Goal: Find specific page/section: Find specific page/section

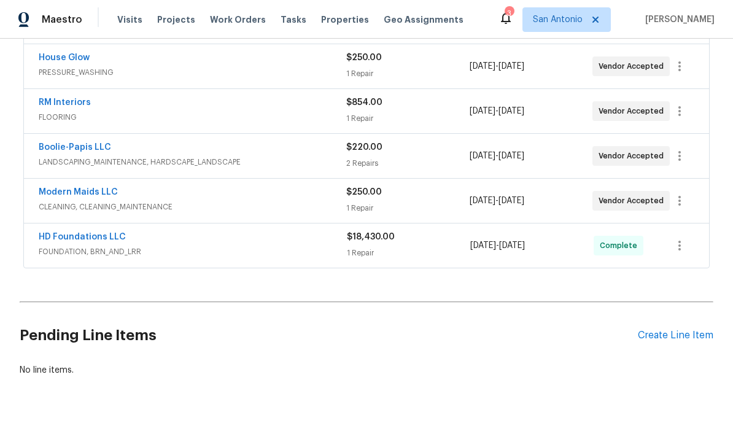
scroll to position [402, 0]
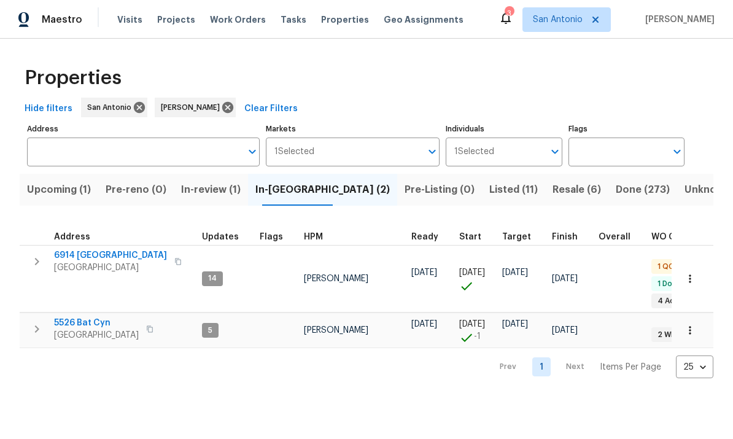
click at [59, 200] on button "Upcoming (1)" at bounding box center [59, 190] width 79 height 32
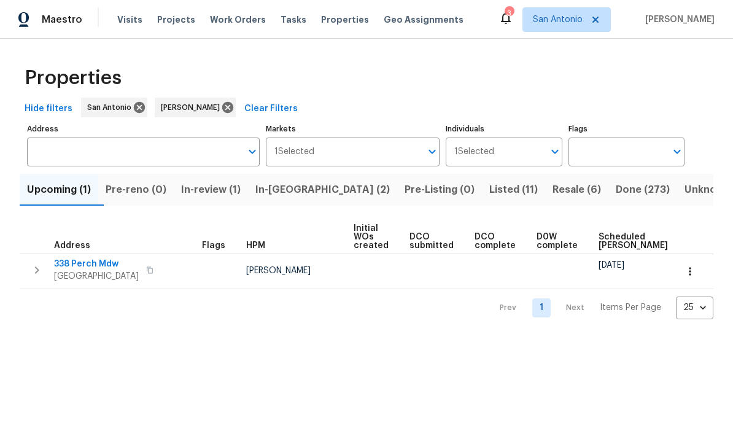
click at [94, 261] on span "338 Perch Mdw" at bounding box center [96, 264] width 85 height 12
click at [268, 73] on div "Properties" at bounding box center [367, 77] width 694 height 39
click at [489, 197] on span "Listed (11)" at bounding box center [513, 189] width 49 height 17
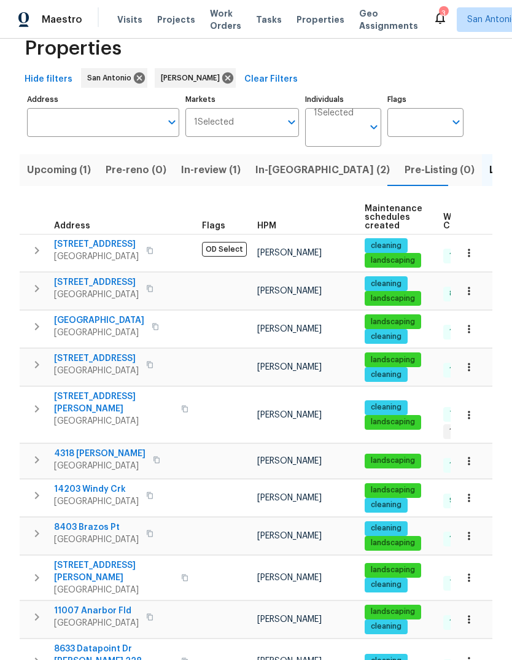
scroll to position [29, 0]
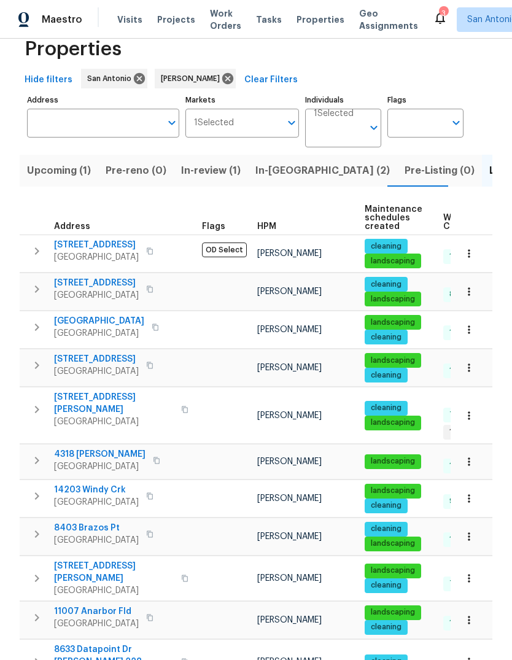
click at [97, 438] on span "[GEOGRAPHIC_DATA]" at bounding box center [99, 466] width 91 height 12
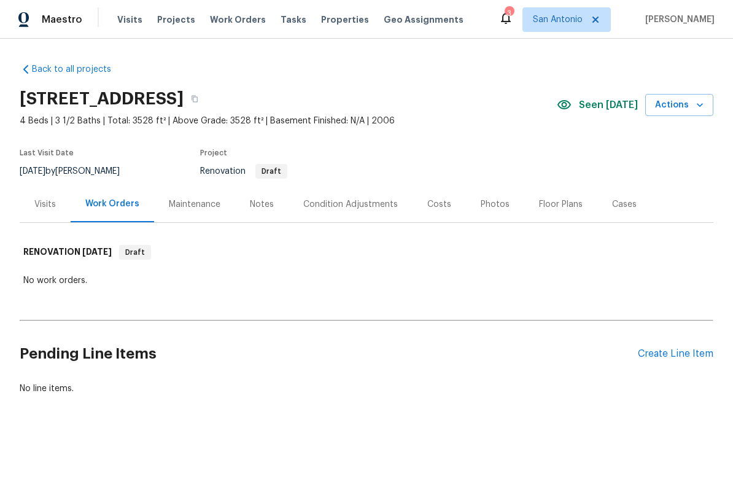
click at [343, 208] on div "Condition Adjustments" at bounding box center [350, 204] width 95 height 12
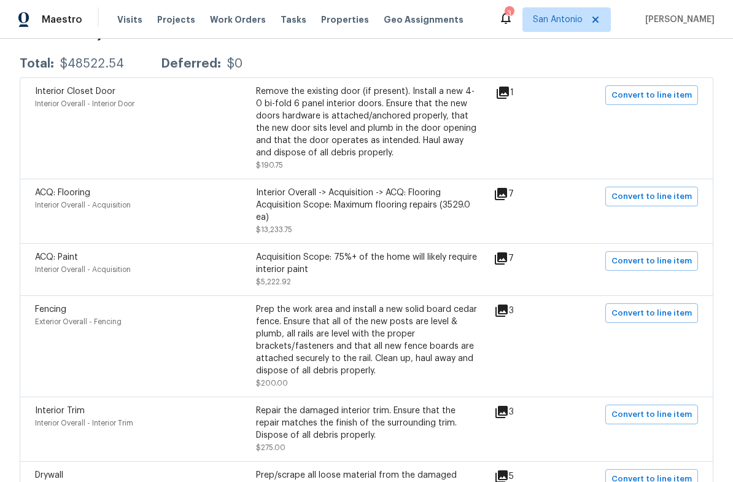
scroll to position [232, 0]
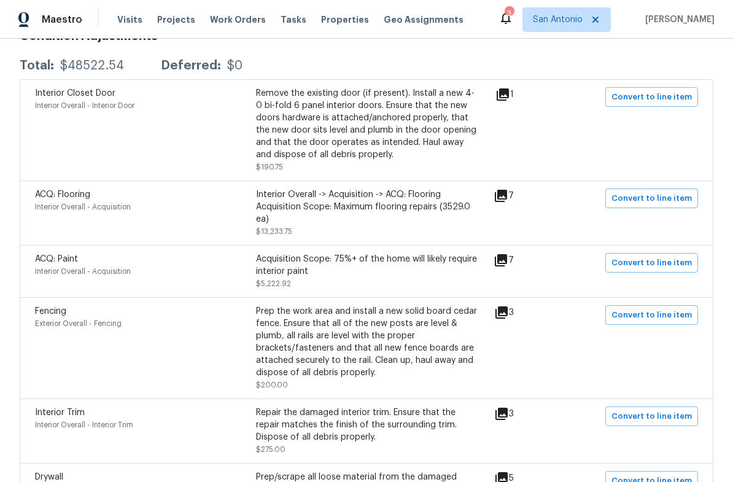
click at [508, 190] on icon at bounding box center [501, 195] width 15 height 15
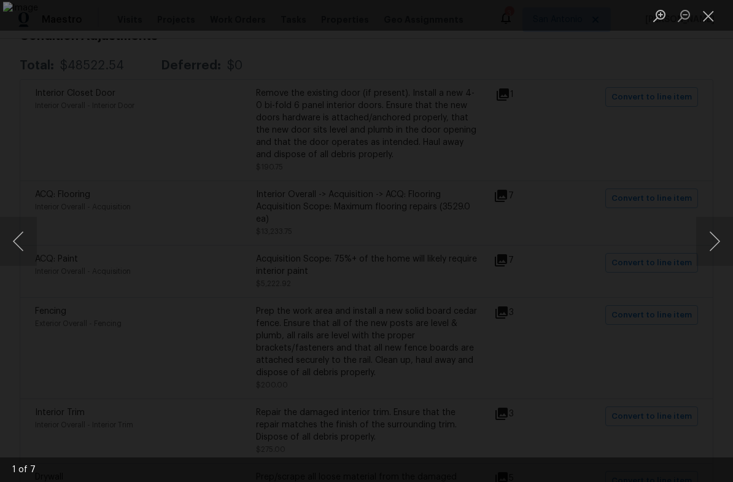
click at [718, 245] on button "Next image" at bounding box center [714, 241] width 37 height 49
click at [712, 239] on button "Next image" at bounding box center [714, 241] width 37 height 49
click at [709, 239] on button "Next image" at bounding box center [714, 241] width 37 height 49
click at [709, 243] on button "Next image" at bounding box center [714, 241] width 37 height 49
click at [710, 235] on button "Next image" at bounding box center [714, 241] width 37 height 49
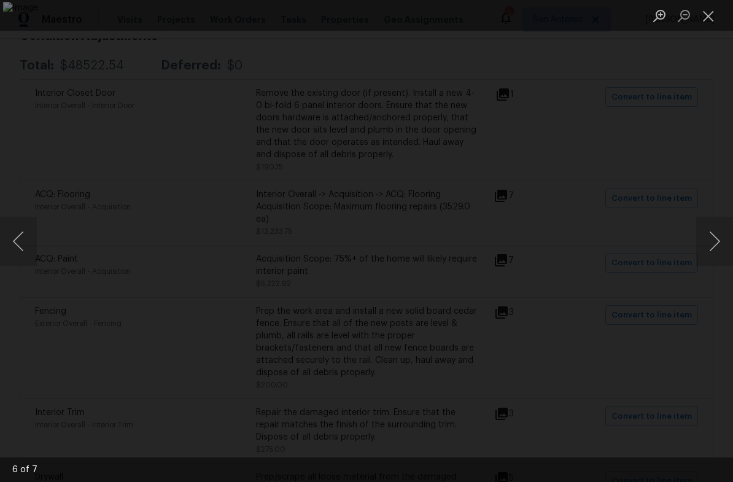
click at [712, 236] on button "Next image" at bounding box center [714, 241] width 37 height 49
click at [707, 242] on button "Next image" at bounding box center [714, 241] width 37 height 49
click at [707, 247] on button "Next image" at bounding box center [714, 241] width 37 height 49
click at [714, 245] on button "Next image" at bounding box center [714, 241] width 37 height 49
click at [706, 20] on button "Close lightbox" at bounding box center [708, 15] width 25 height 21
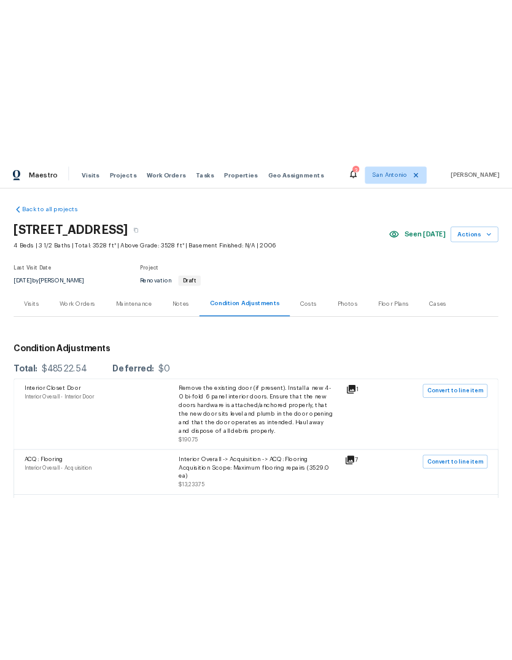
scroll to position [0, 0]
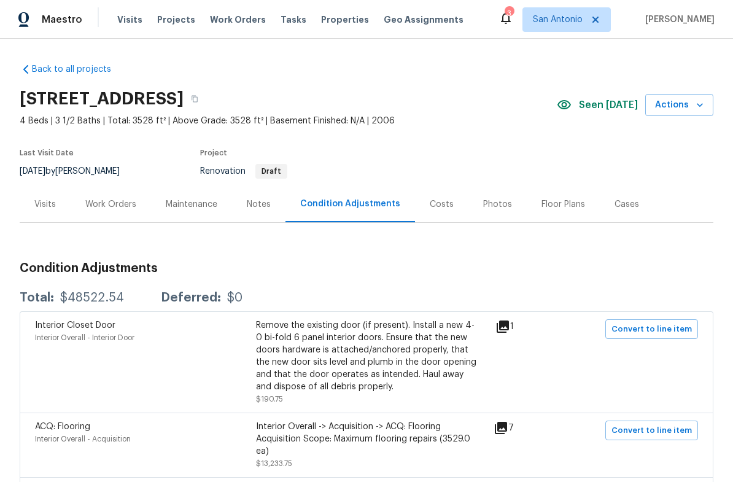
click at [510, 333] on icon at bounding box center [502, 326] width 15 height 15
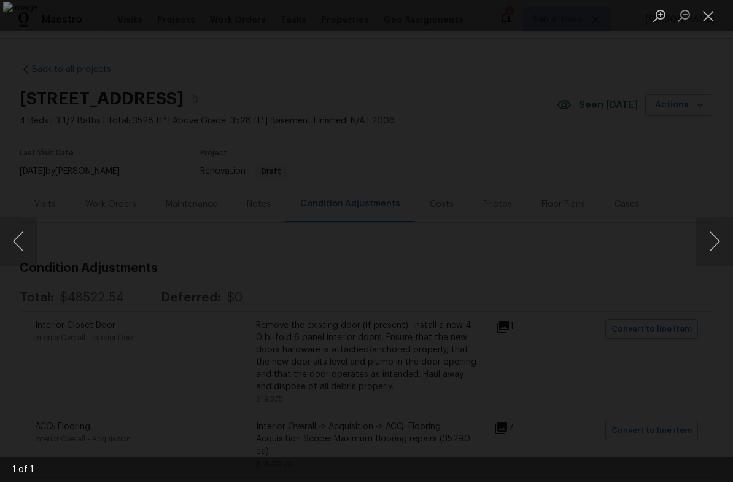
click at [706, 231] on button "Next image" at bounding box center [714, 241] width 37 height 49
click at [715, 238] on button "Next image" at bounding box center [714, 241] width 37 height 49
click at [716, 14] on button "Close lightbox" at bounding box center [708, 15] width 25 height 21
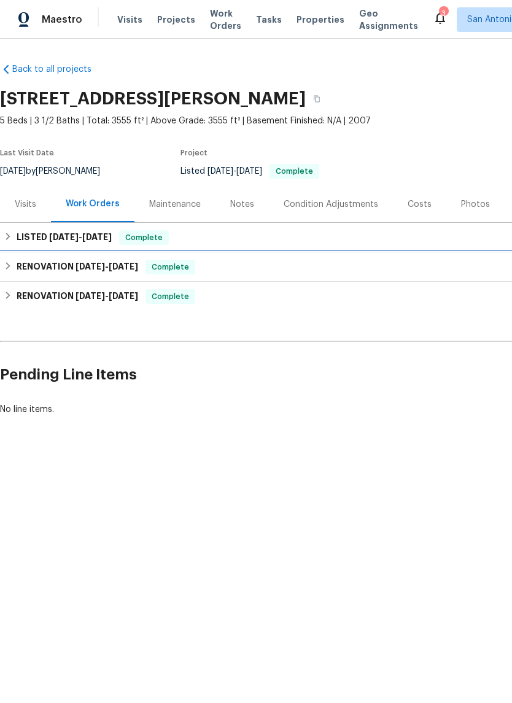
click at [177, 266] on span "Complete" at bounding box center [170, 267] width 47 height 12
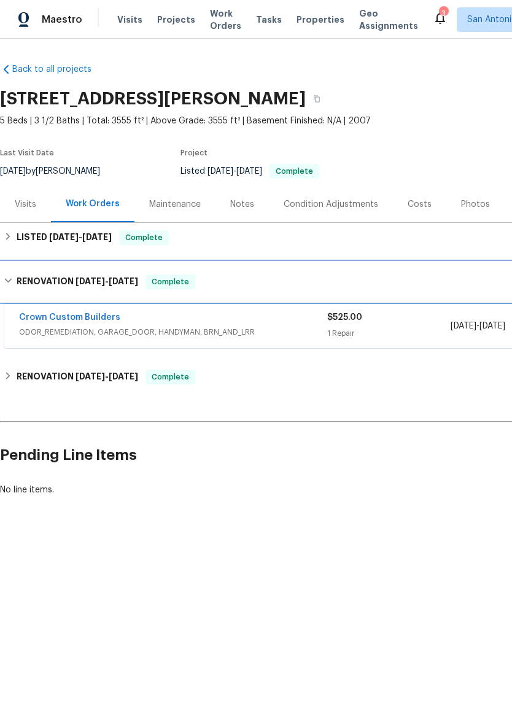
click at [165, 284] on span "Complete" at bounding box center [170, 282] width 47 height 12
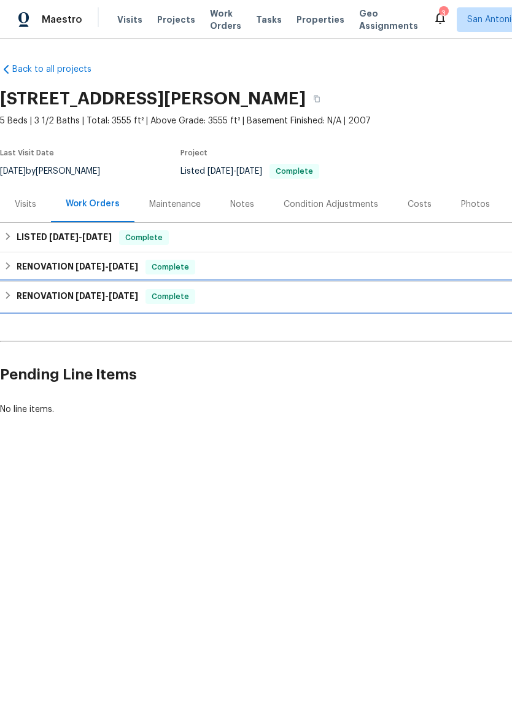
click at [175, 301] on span "Complete" at bounding box center [170, 296] width 47 height 12
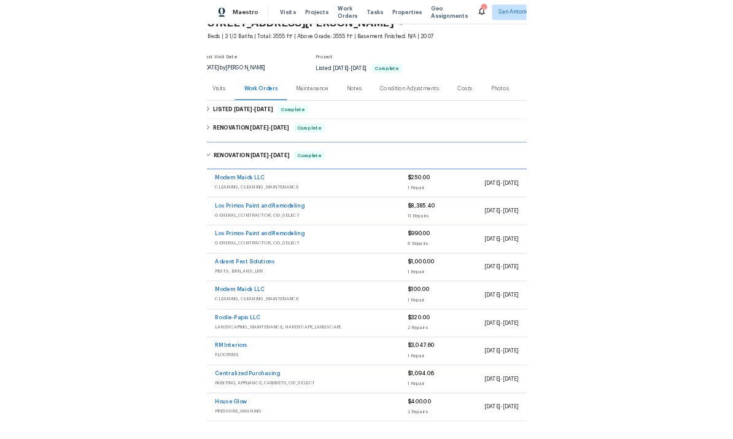
scroll to position [48, 2]
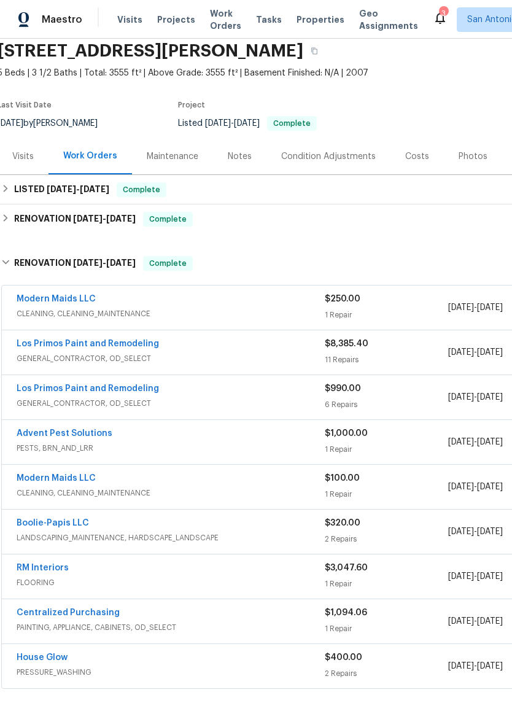
click at [212, 359] on span "GENERAL_CONTRACTOR, OD_SELECT" at bounding box center [171, 358] width 308 height 12
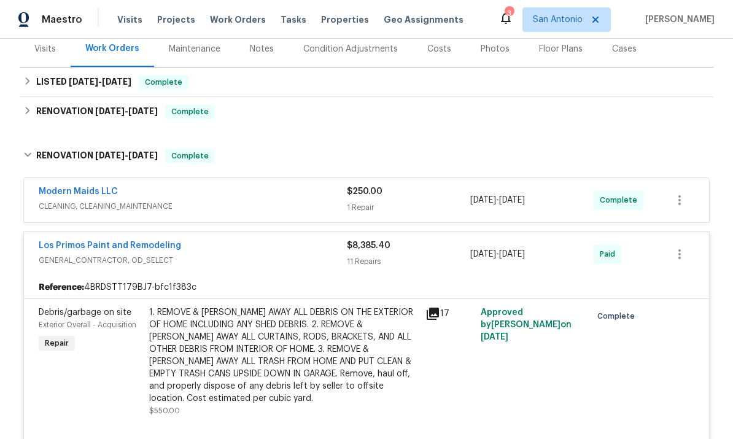
scroll to position [111, 0]
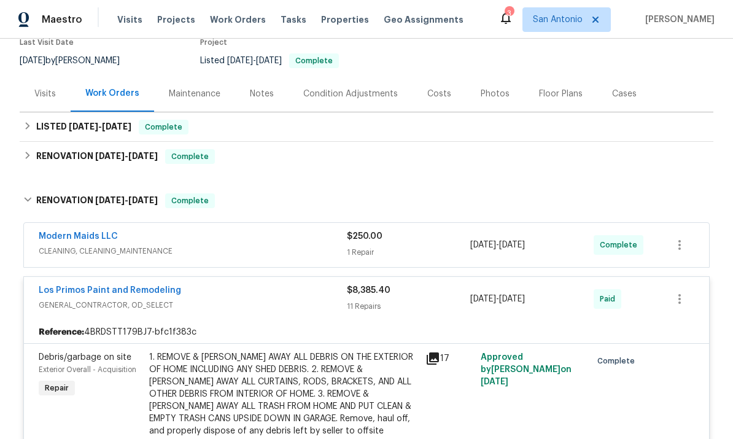
click at [264, 297] on div "Los Primos Paint and Remodeling" at bounding box center [193, 291] width 308 height 15
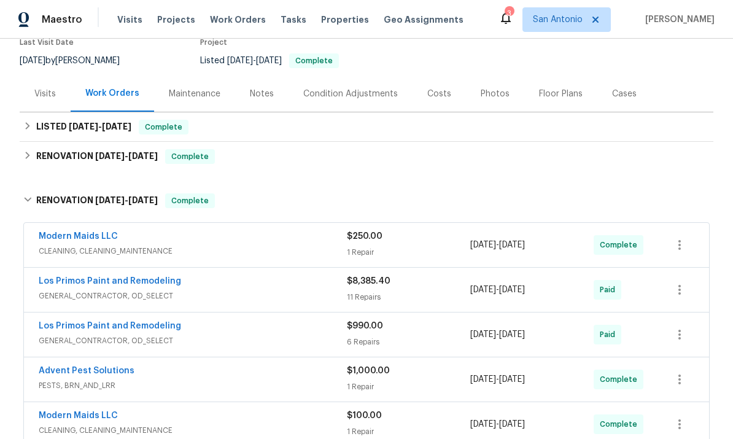
click at [282, 335] on span "GENERAL_CONTRACTOR, OD_SELECT" at bounding box center [193, 341] width 308 height 12
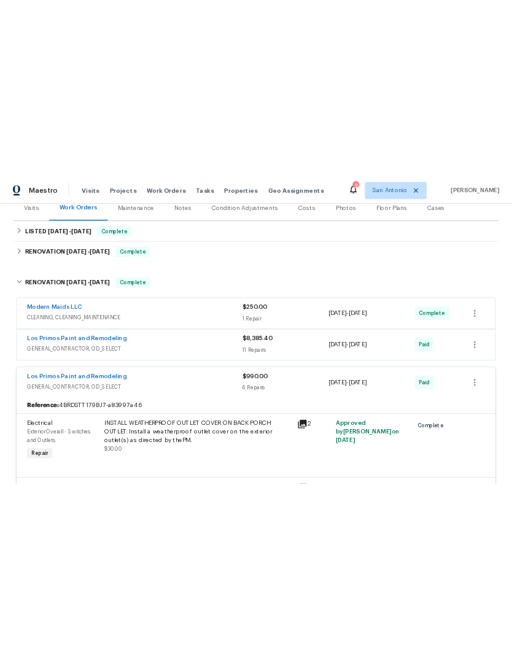
scroll to position [159, 0]
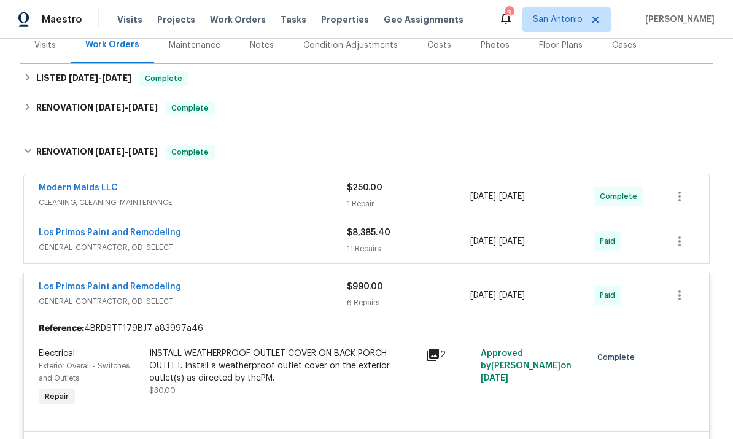
click at [260, 286] on div "Los Primos Paint and Remodeling" at bounding box center [193, 288] width 308 height 15
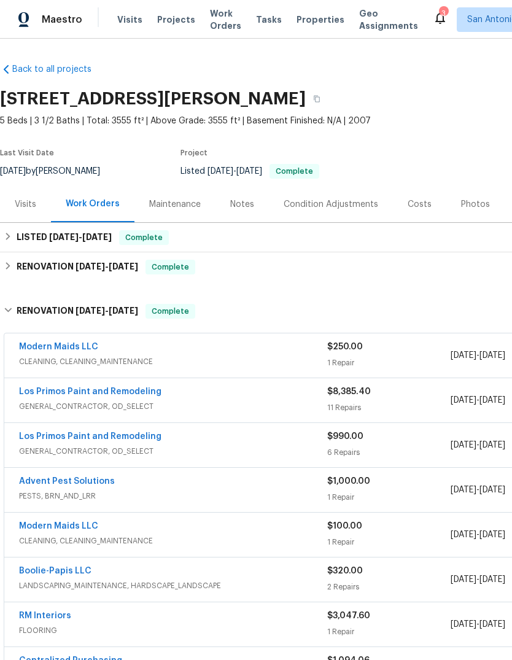
scroll to position [0, 0]
